Goal: Register for event/course

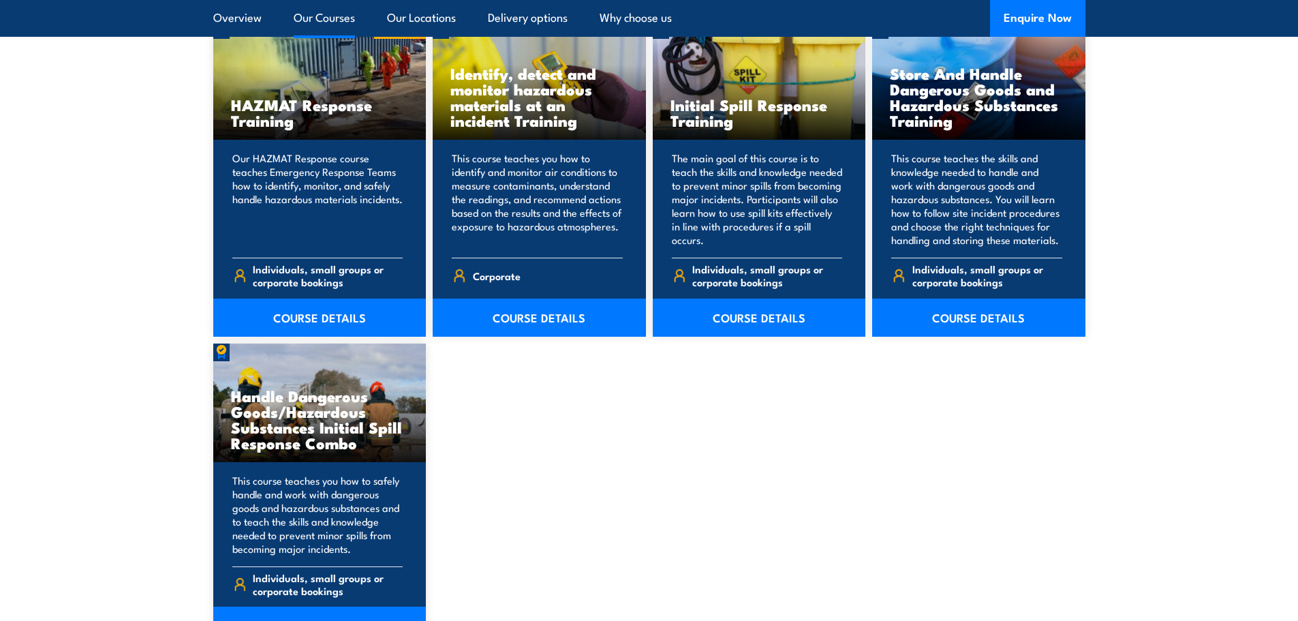
scroll to position [1022, 0]
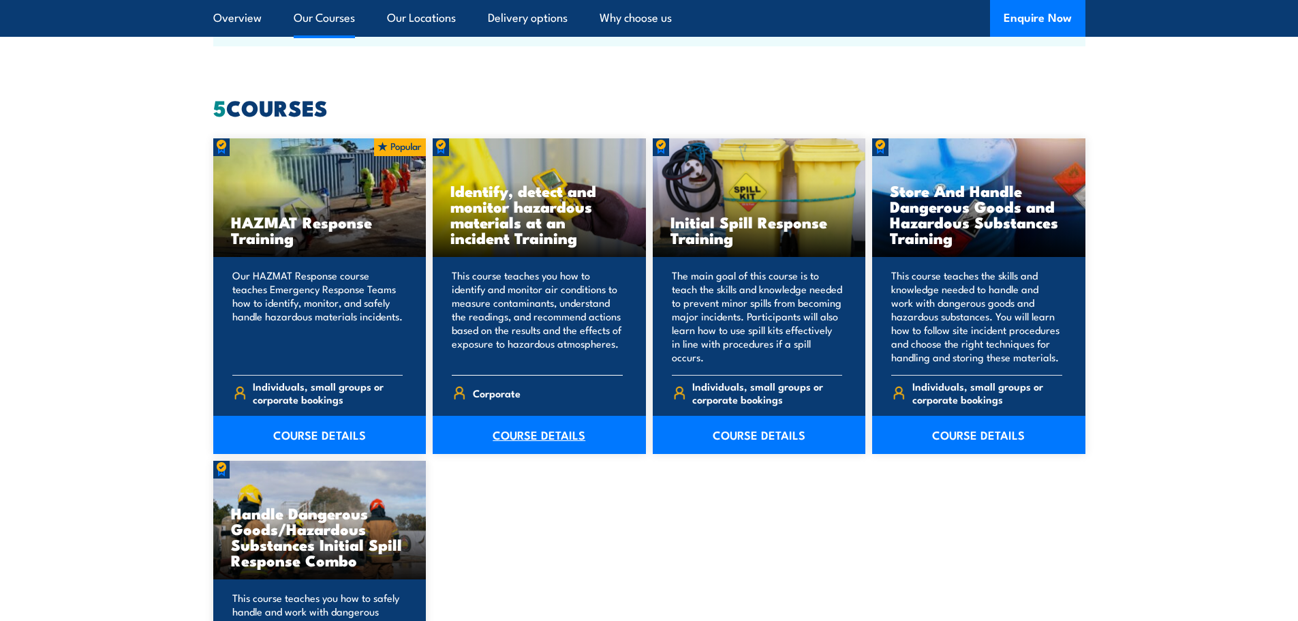
click at [554, 427] on link "COURSE DETAILS" at bounding box center [539, 435] width 213 height 38
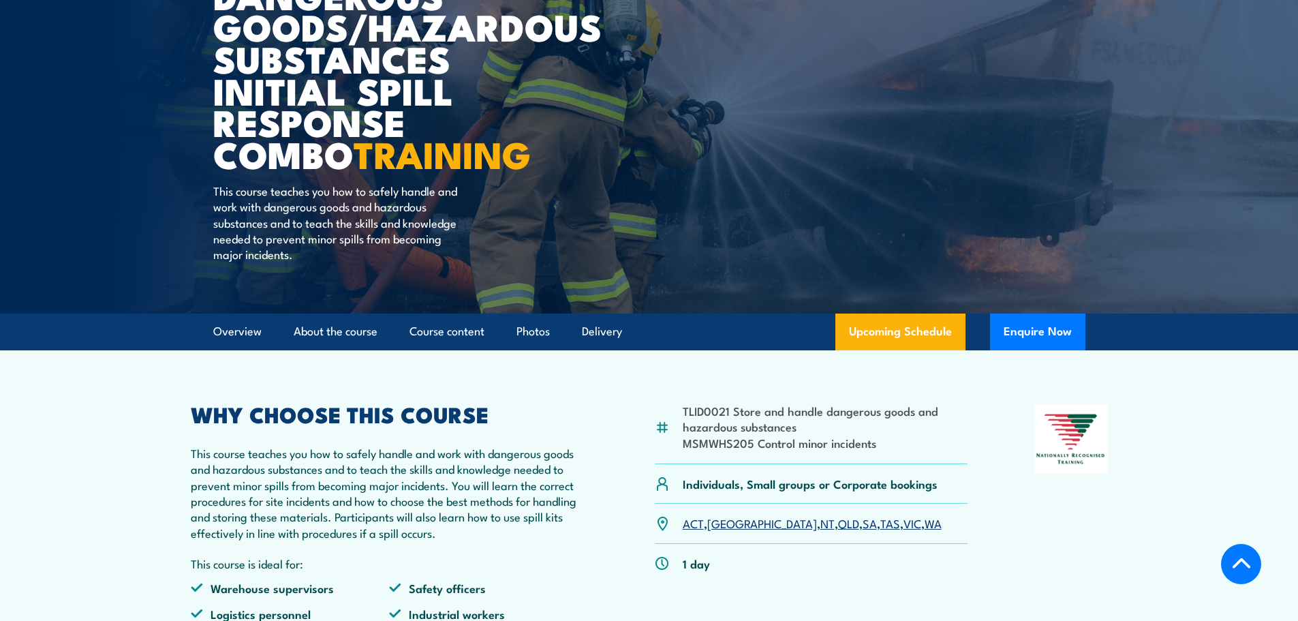
scroll to position [341, 0]
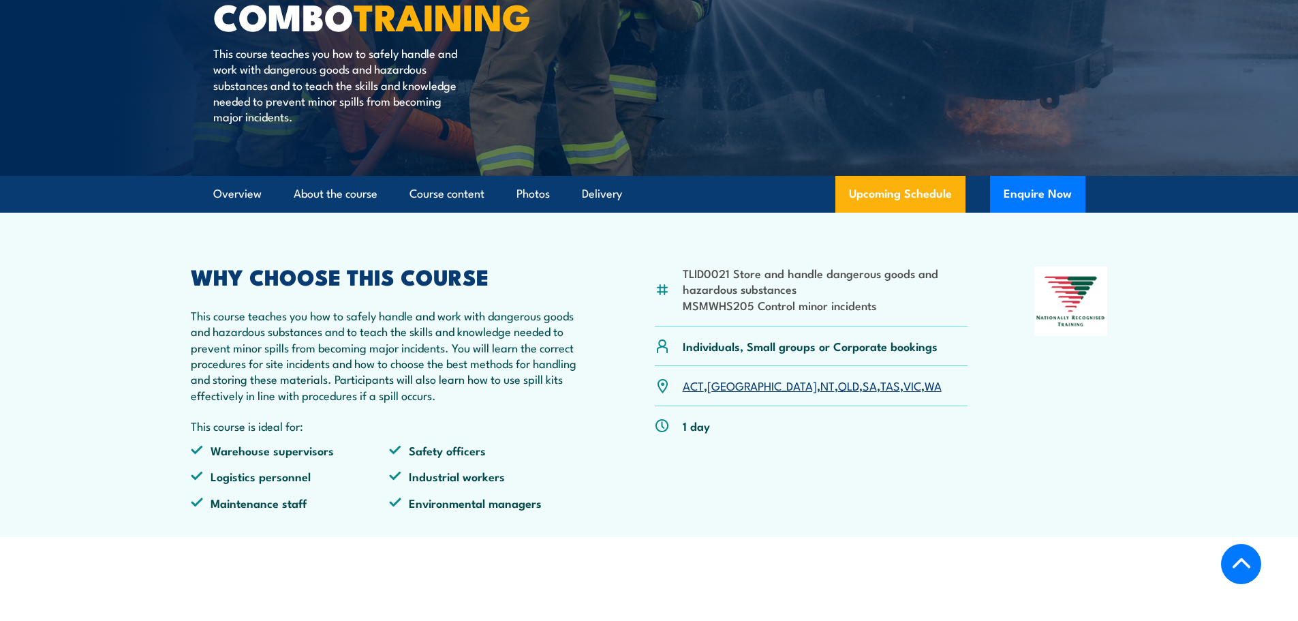
click at [86, 277] on section "TLID0021 Store and handle dangerous goods and hazardous substances MSMWHS205 Co…" at bounding box center [649, 375] width 1298 height 324
drag, startPoint x: 151, startPoint y: 440, endPoint x: 155, endPoint y: 433, distance: 7.6
click at [151, 440] on section "TLID0021 Store and handle dangerous goods and hazardous substances MSMWHS205 Co…" at bounding box center [649, 375] width 1298 height 324
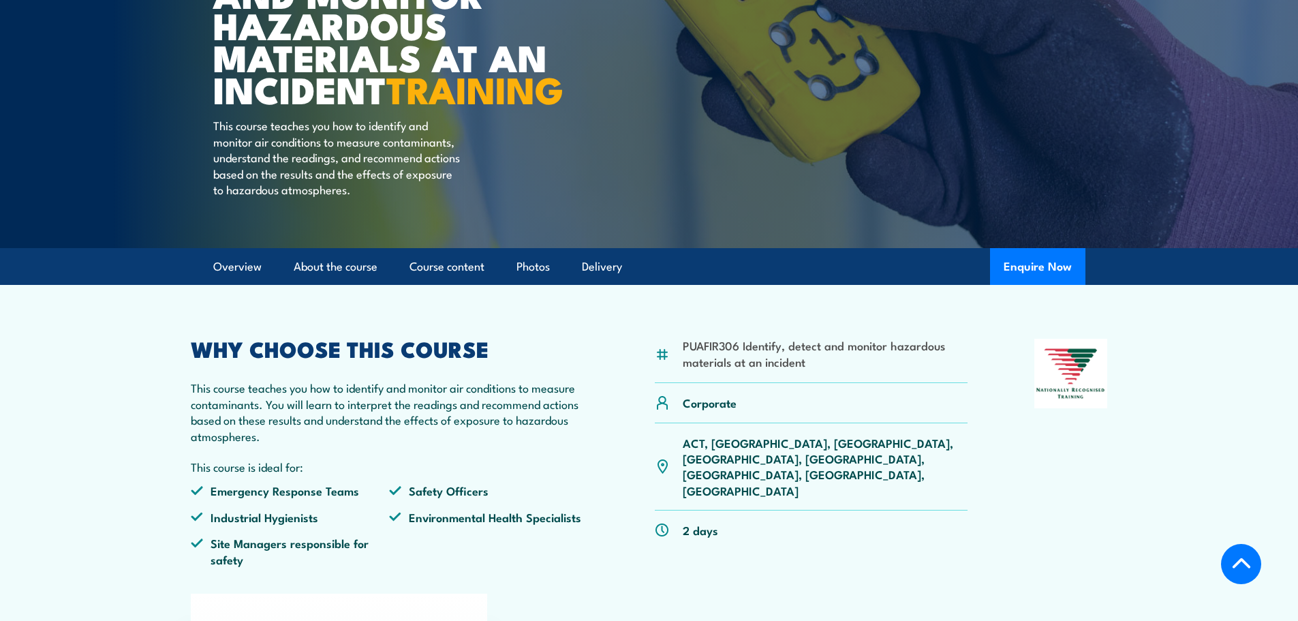
scroll to position [341, 0]
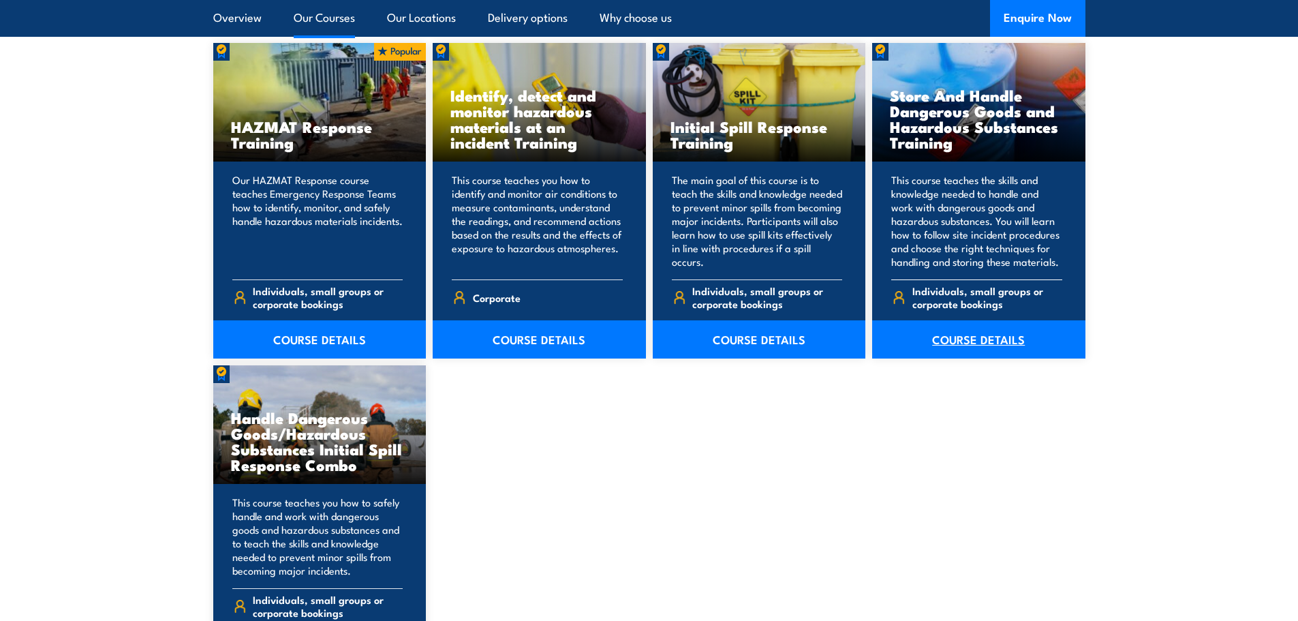
scroll to position [1227, 0]
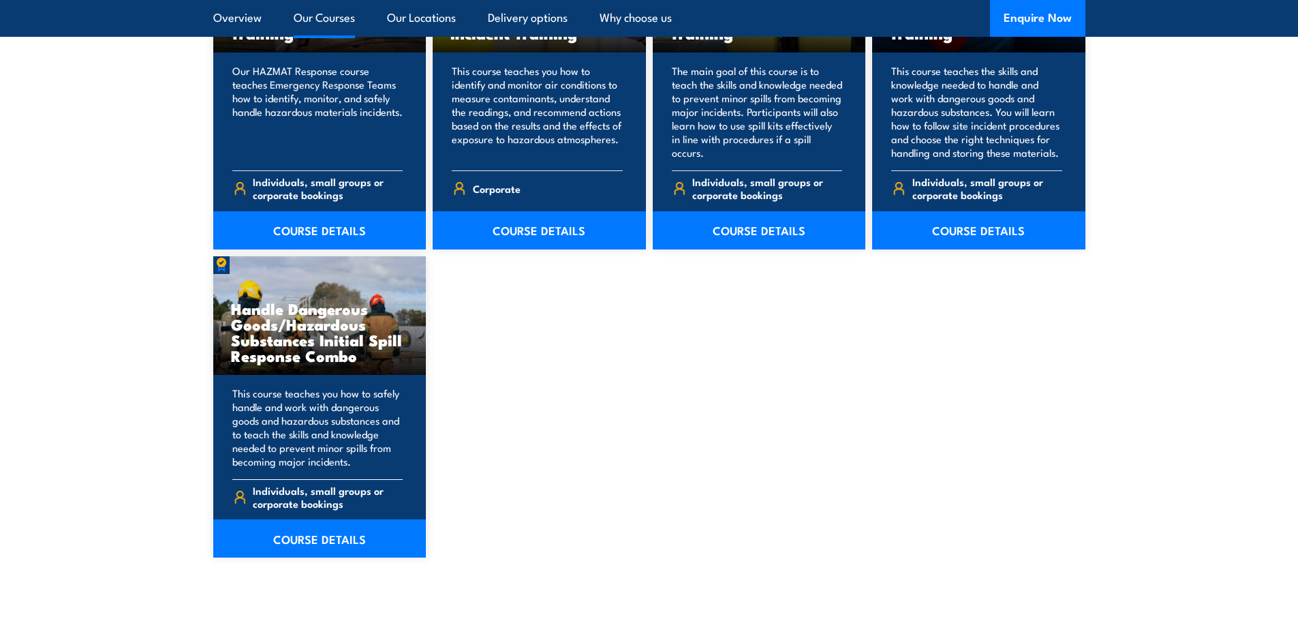
click at [344, 339] on h3 "Handle Dangerous Goods/Hazardous Substances Initial Spill Response Combo" at bounding box center [320, 332] width 178 height 63
click at [315, 535] on link "COURSE DETAILS" at bounding box center [319, 538] width 213 height 38
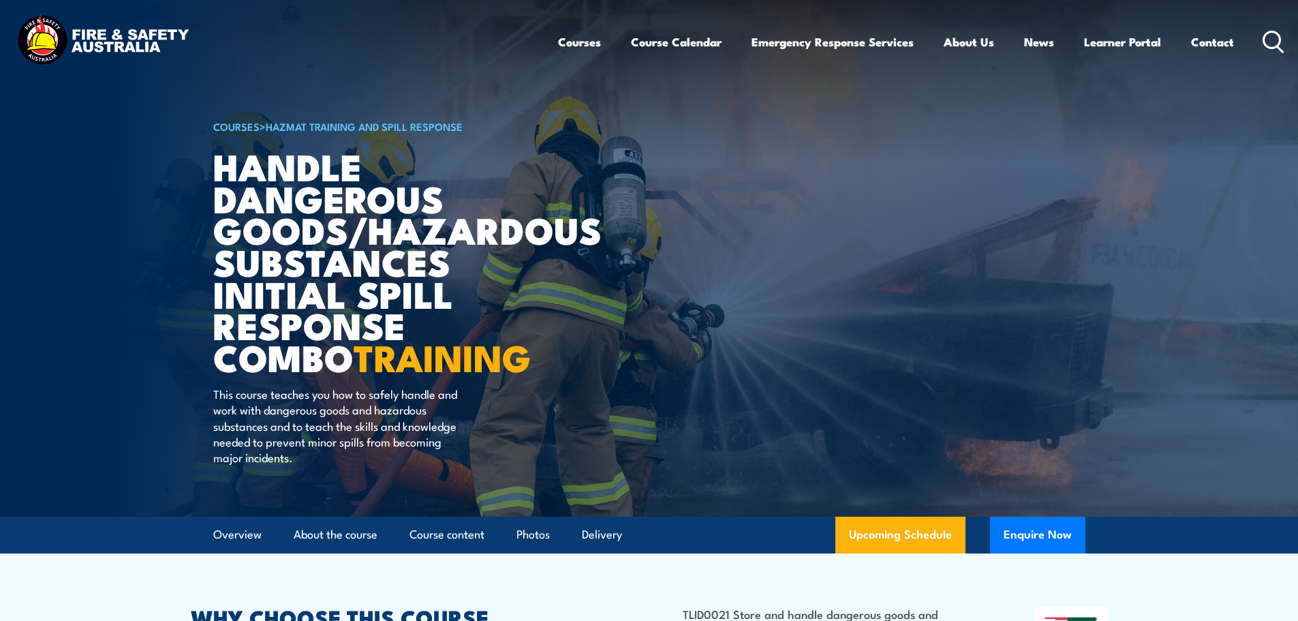
scroll to position [341, 0]
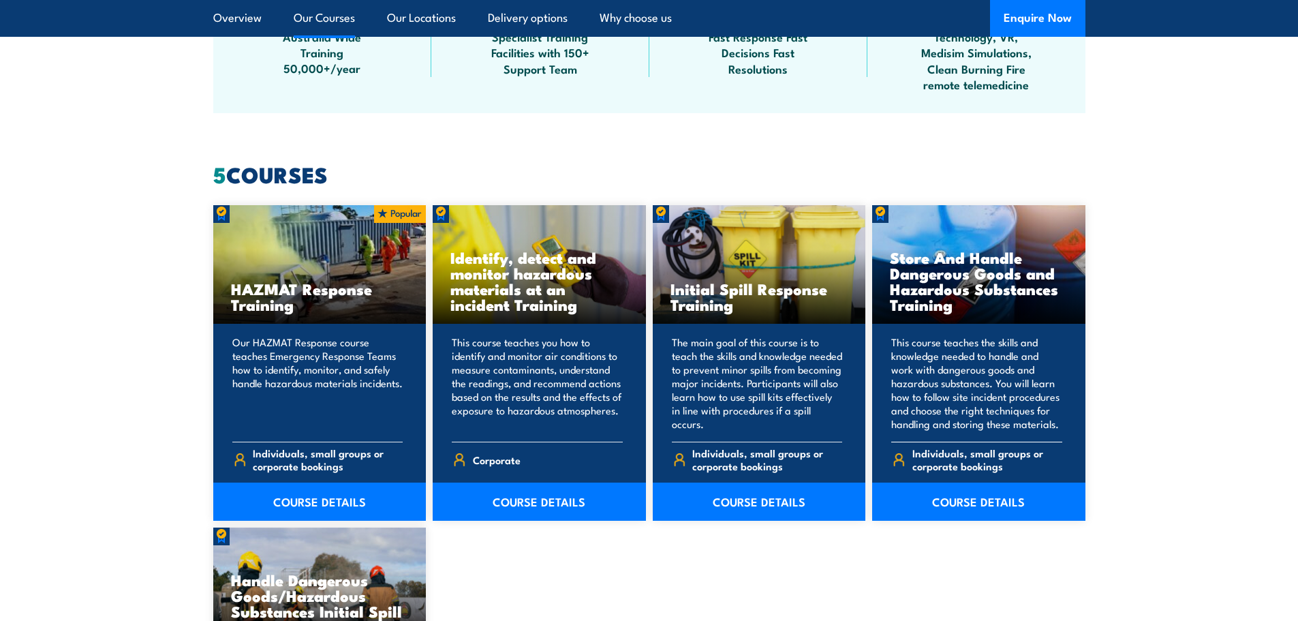
scroll to position [954, 0]
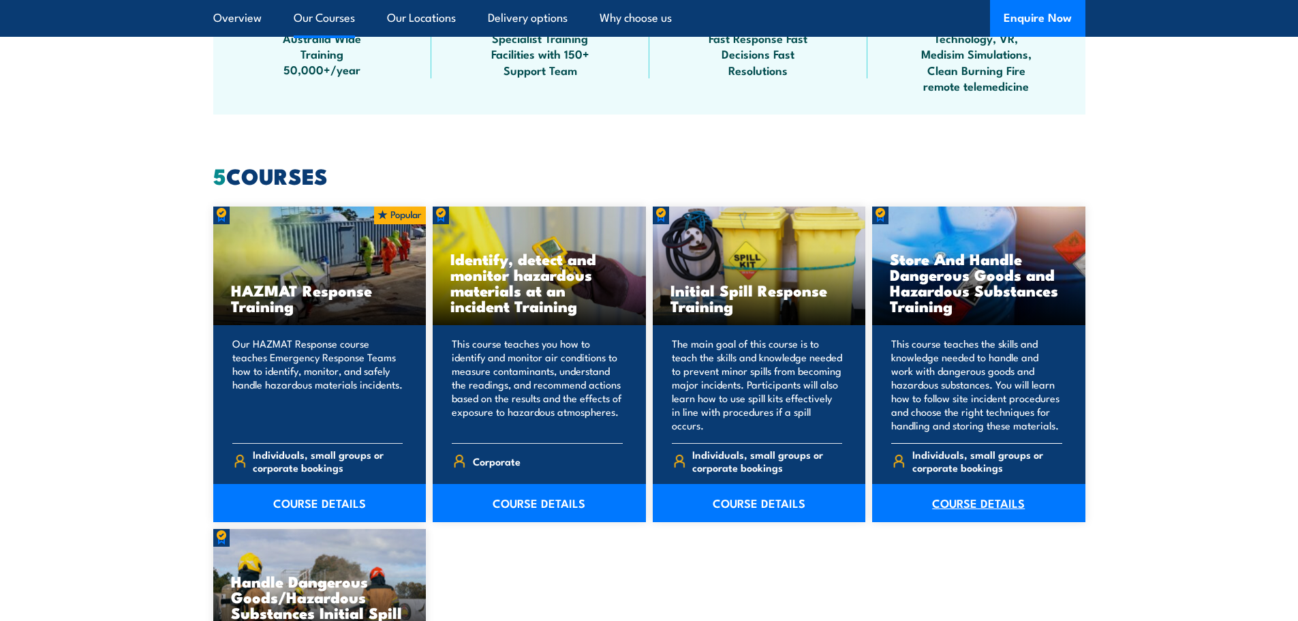
click at [985, 513] on link "COURSE DETAILS" at bounding box center [978, 503] width 213 height 38
click at [986, 510] on link "COURSE DETAILS" at bounding box center [978, 503] width 213 height 38
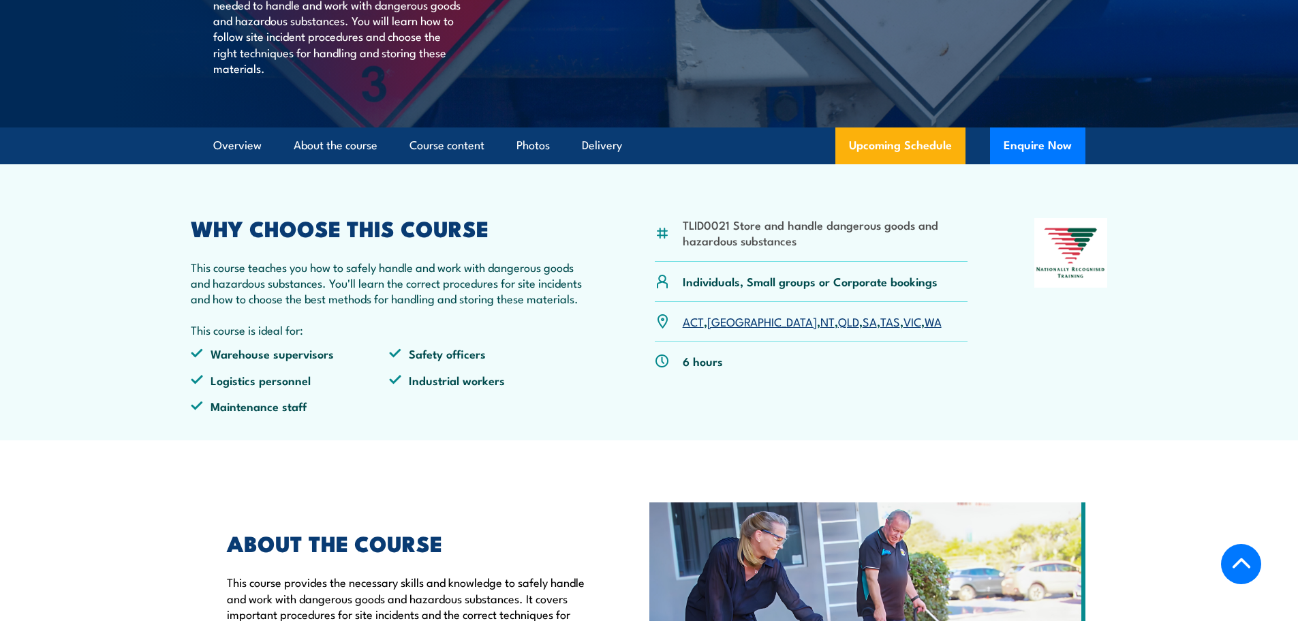
scroll to position [409, 0]
